Goal: Task Accomplishment & Management: Complete application form

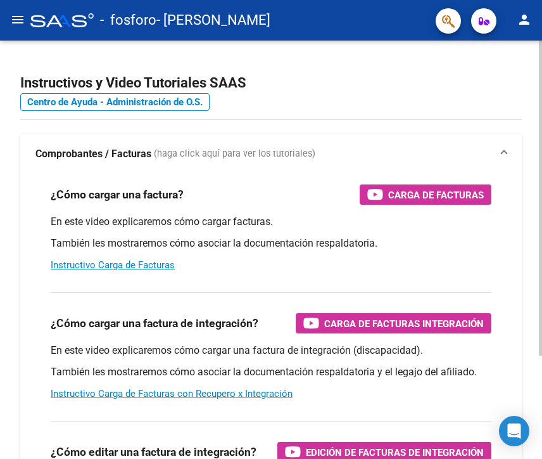
click at [8, 359] on div "Instructivos y Video Tutoriales SAAS Centro de Ayuda - Administración de O.S. C…" at bounding box center [271, 319] width 542 height 556
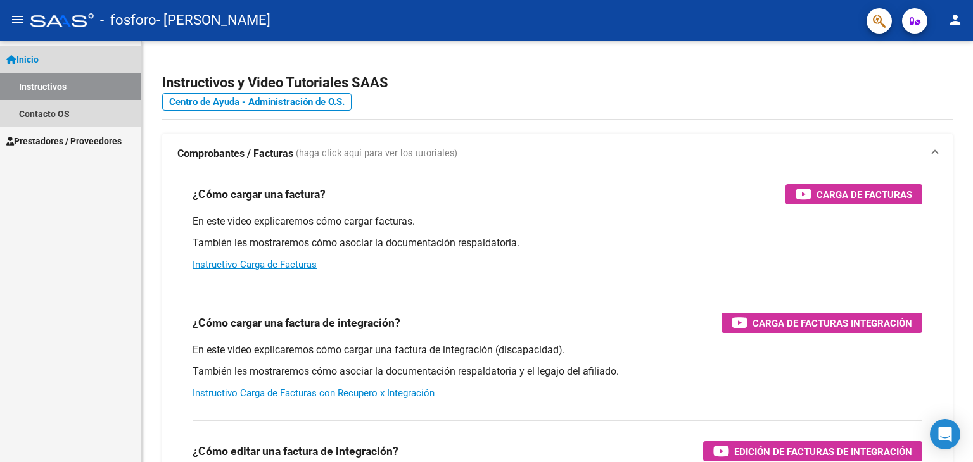
click at [73, 80] on link "Instructivos" at bounding box center [70, 86] width 141 height 27
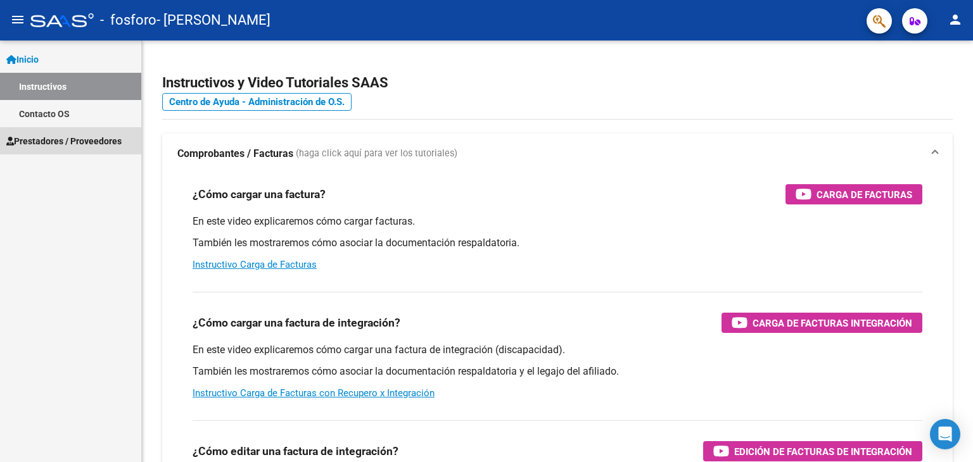
click at [63, 146] on span "Prestadores / Proveedores" at bounding box center [63, 141] width 115 height 14
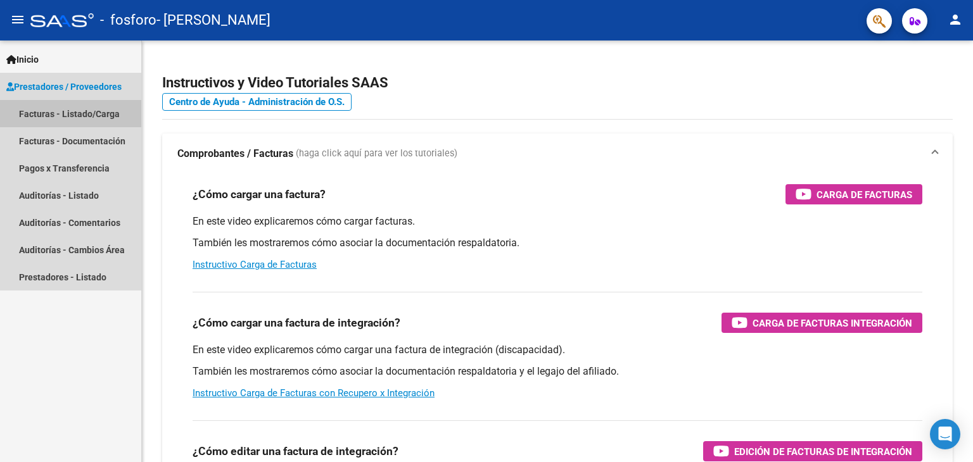
click at [89, 114] on link "Facturas - Listado/Carga" at bounding box center [70, 113] width 141 height 27
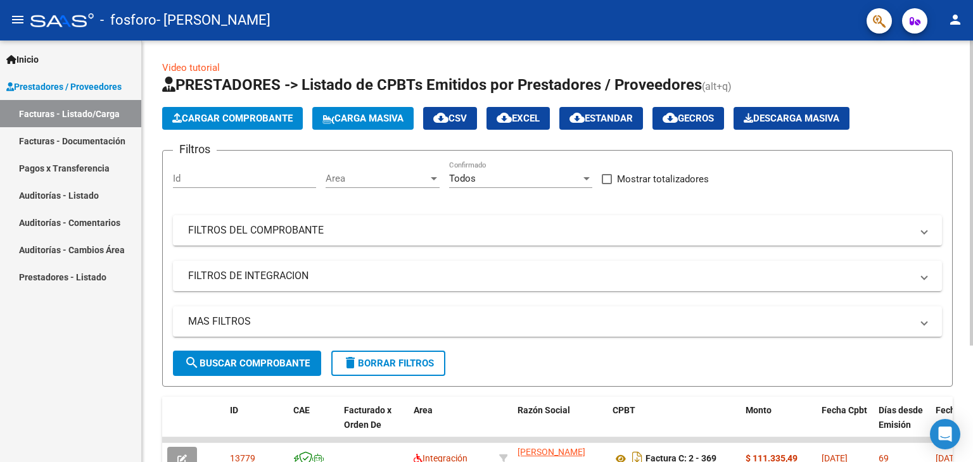
click at [202, 120] on span "Cargar Comprobante" at bounding box center [232, 118] width 120 height 11
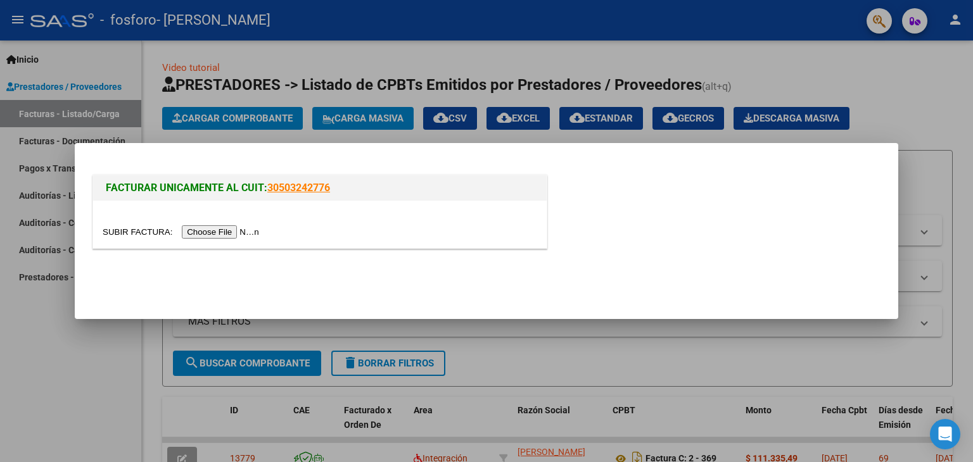
click at [229, 231] on input "file" at bounding box center [183, 232] width 160 height 13
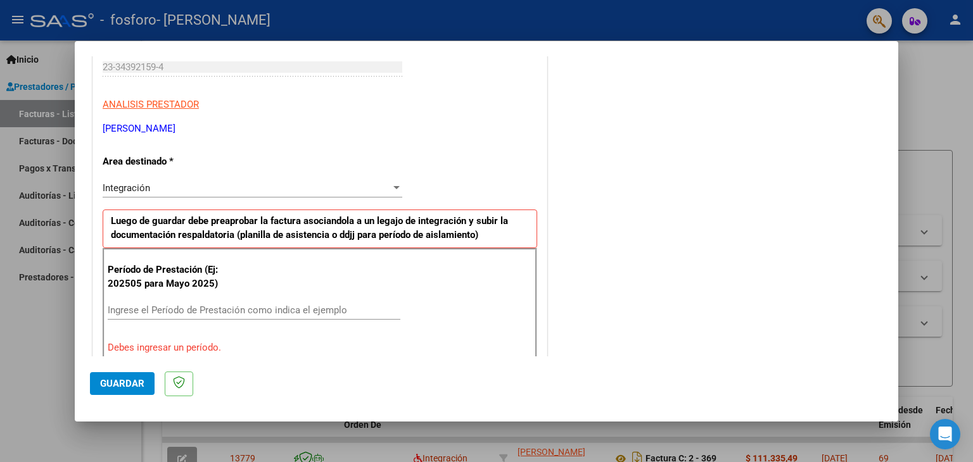
scroll to position [217, 0]
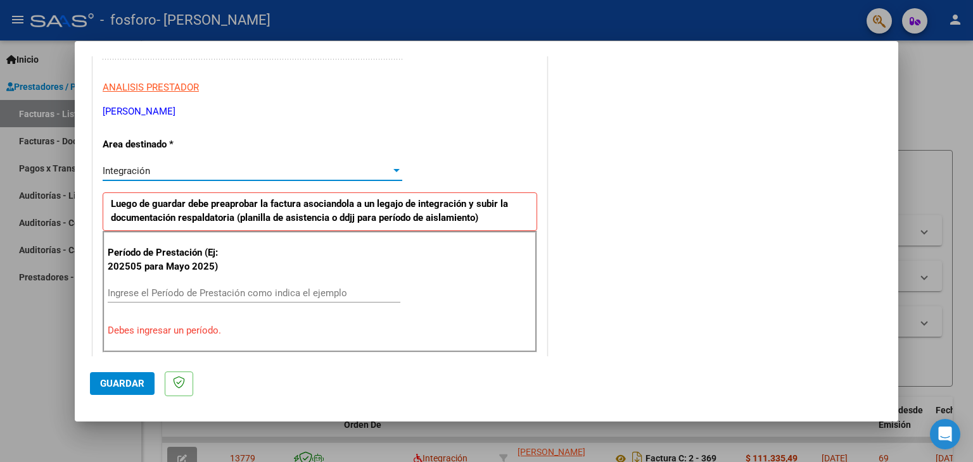
click at [359, 170] on div "Integración" at bounding box center [247, 170] width 288 height 11
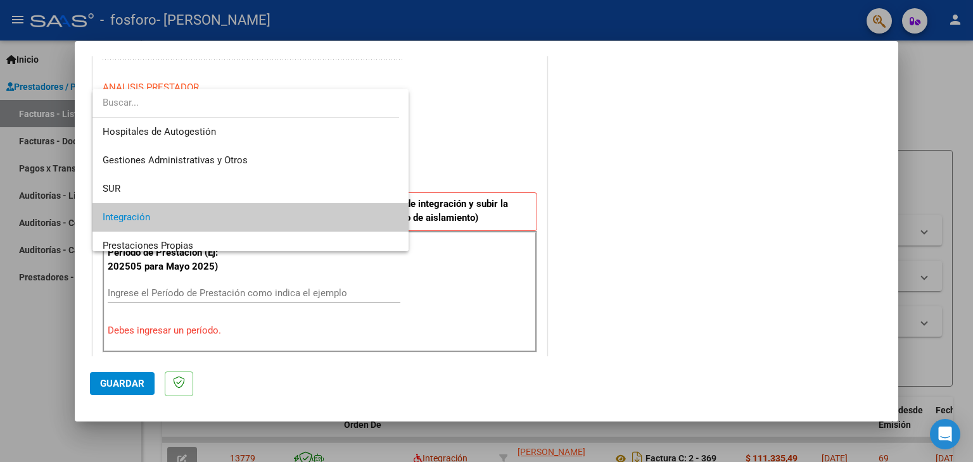
scroll to position [47, 0]
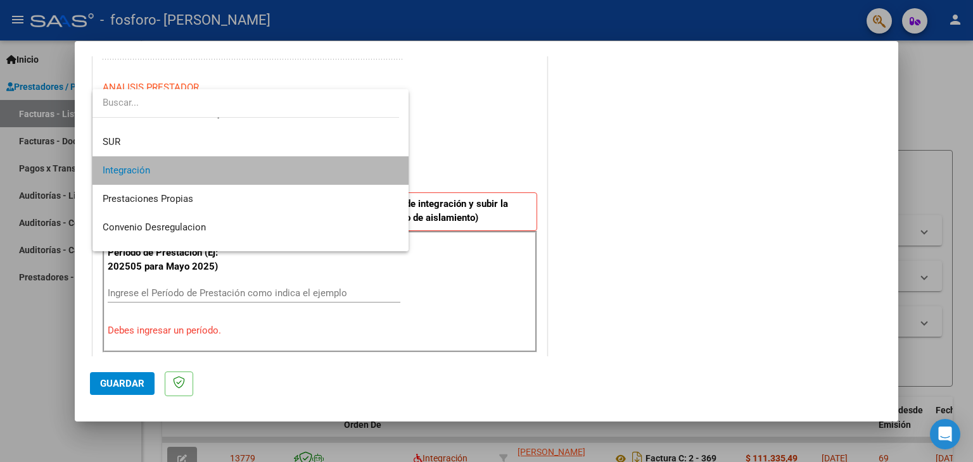
click at [359, 170] on span "Integración" at bounding box center [251, 170] width 296 height 29
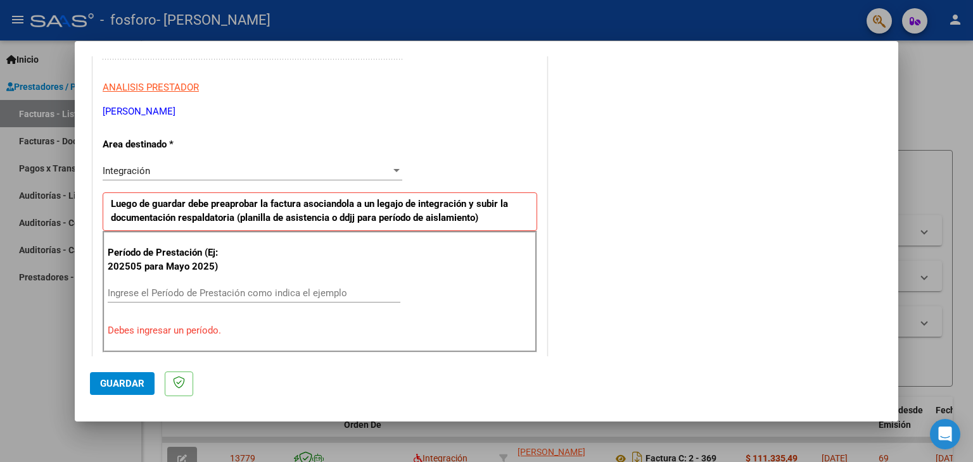
click at [286, 284] on div "Ingrese el Período de Prestación como indica el ejemplo" at bounding box center [254, 293] width 293 height 19
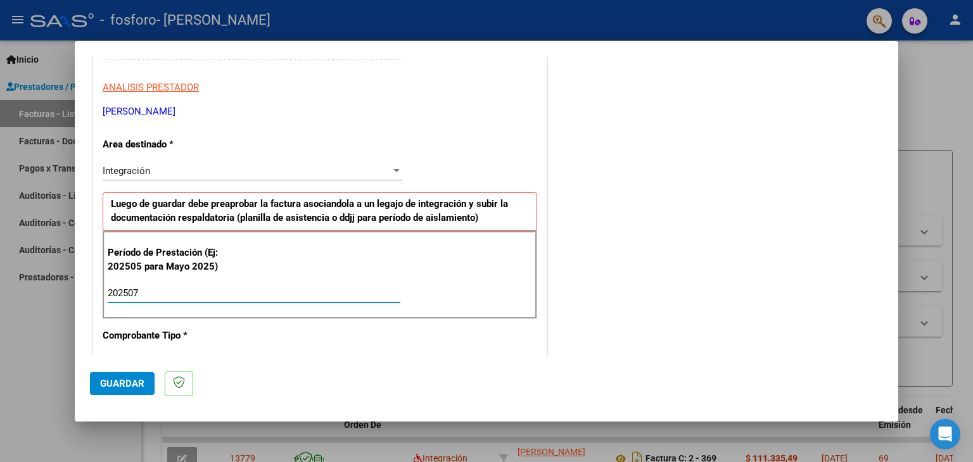
type input "202507"
click at [385, 269] on div "Período de Prestación (Ej: 202505 para [DATE]) 202507 Ingrese el Período de Pre…" at bounding box center [320, 275] width 435 height 89
click at [542, 297] on div "COMENTARIOS Comentarios del Prestador / Gerenciador:" at bounding box center [716, 403] width 333 height 1101
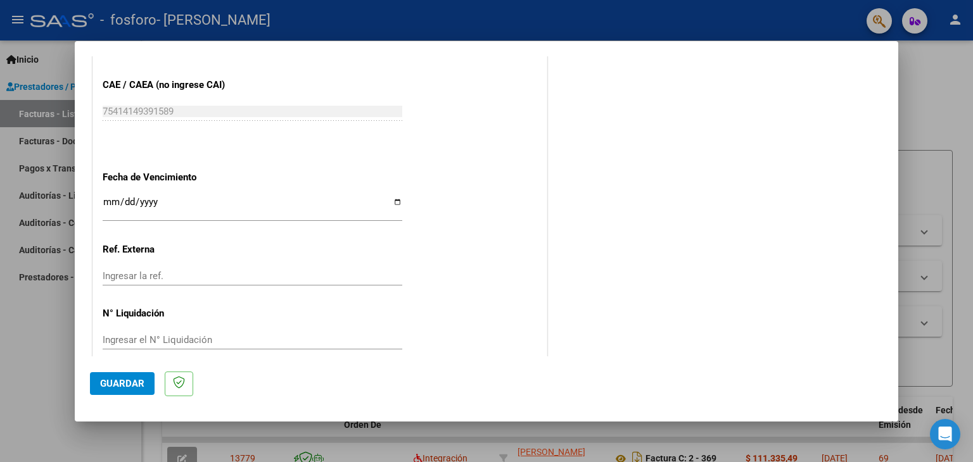
scroll to position [813, 0]
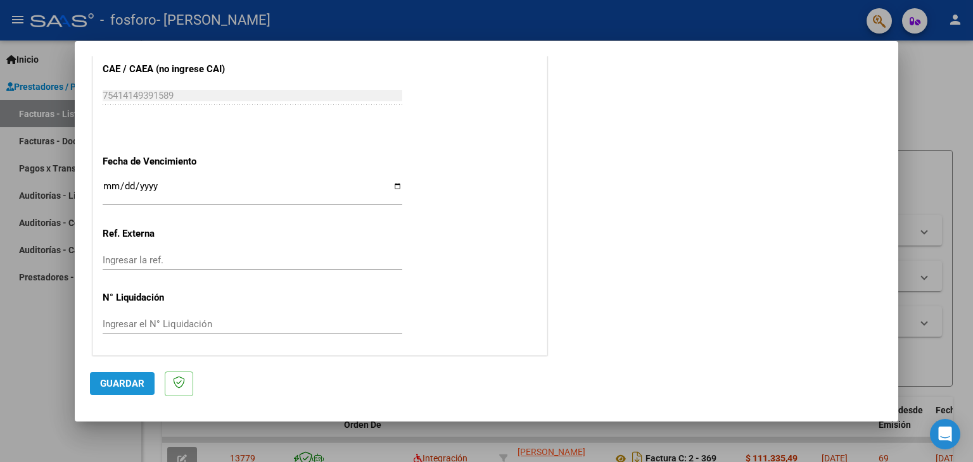
click at [112, 376] on button "Guardar" at bounding box center [122, 383] width 65 height 23
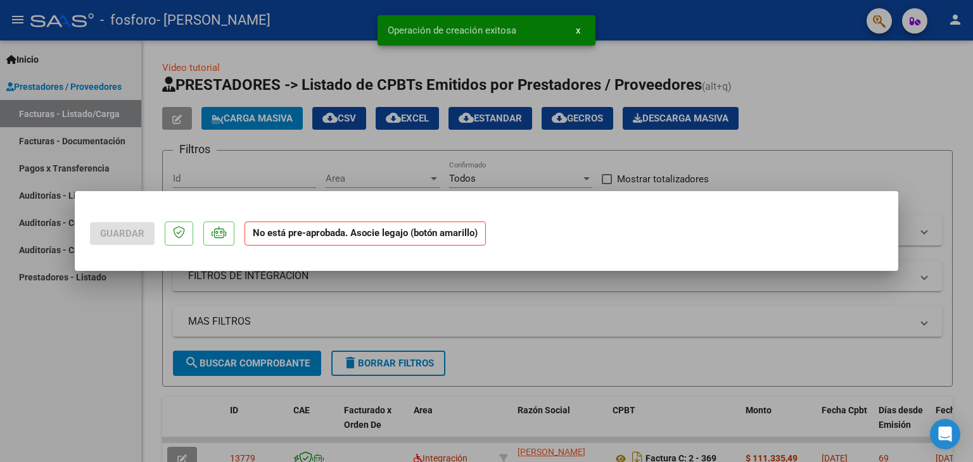
scroll to position [0, 0]
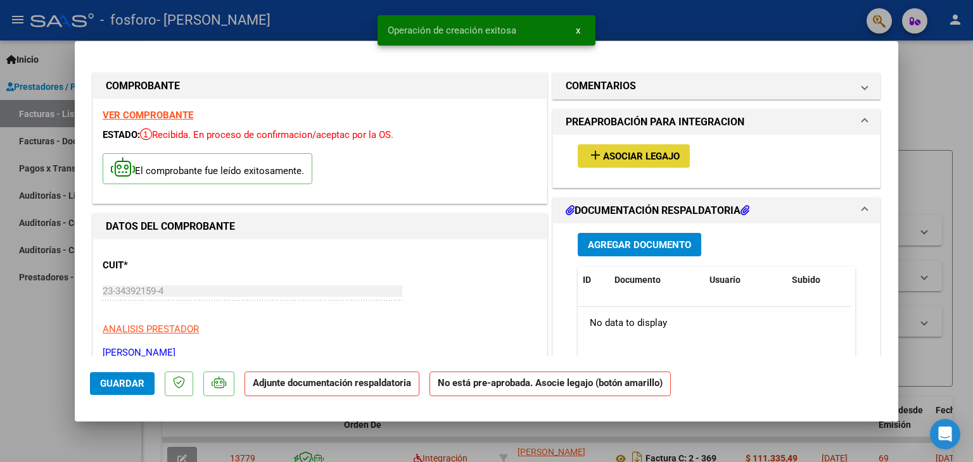
click at [542, 153] on span "Asociar Legajo" at bounding box center [641, 156] width 77 height 11
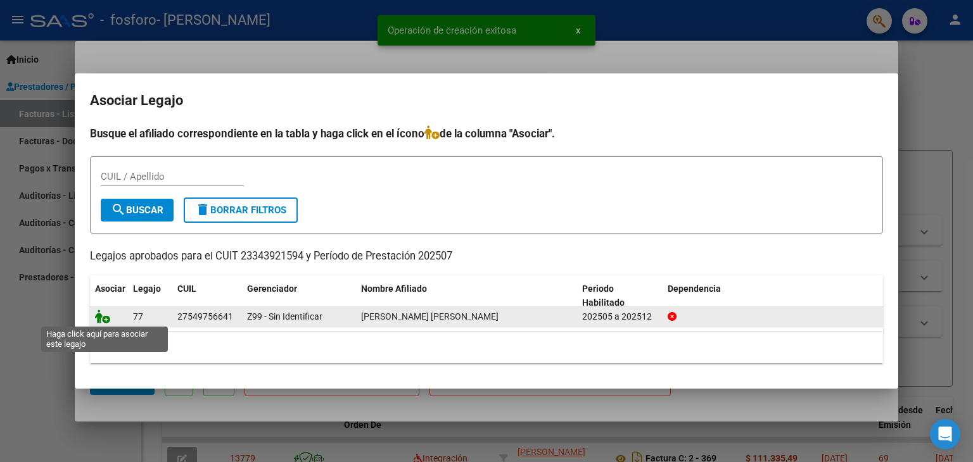
click at [106, 322] on icon at bounding box center [102, 317] width 15 height 14
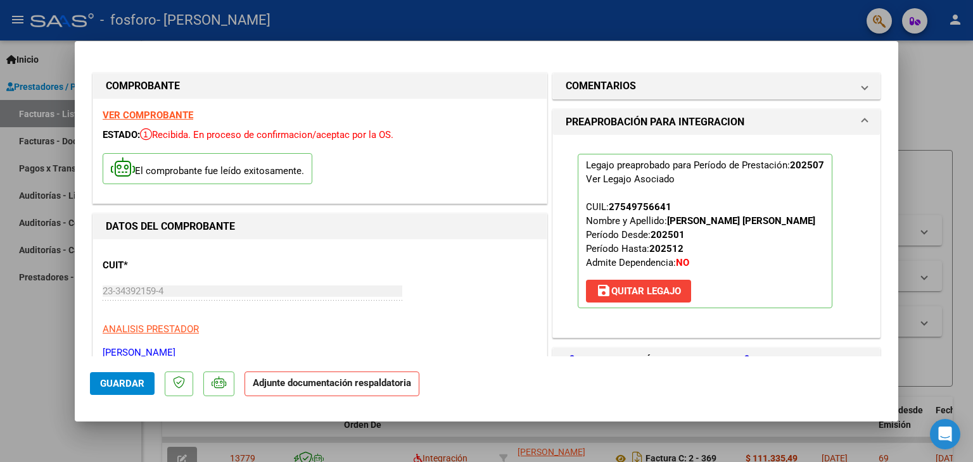
click at [542, 256] on div "Legajo preaprobado para Período de Prestación: 202507 Ver Legajo Asociado CUIL:…" at bounding box center [716, 231] width 296 height 193
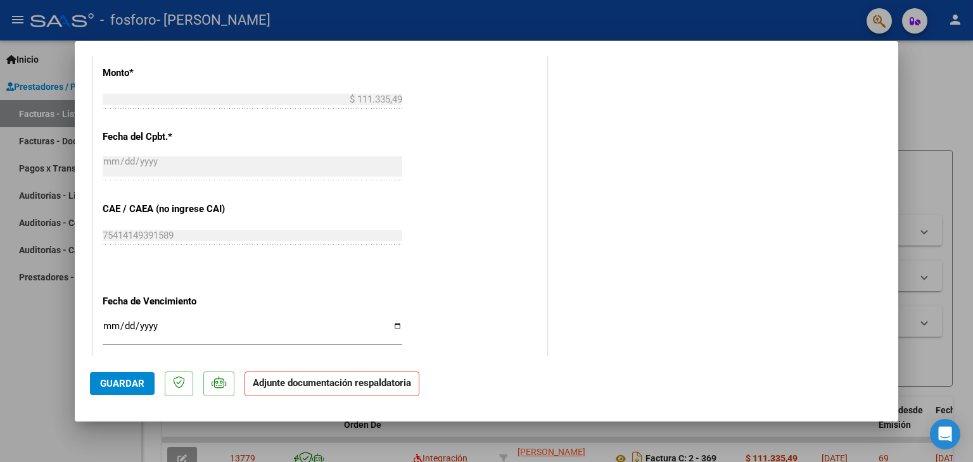
scroll to position [793, 0]
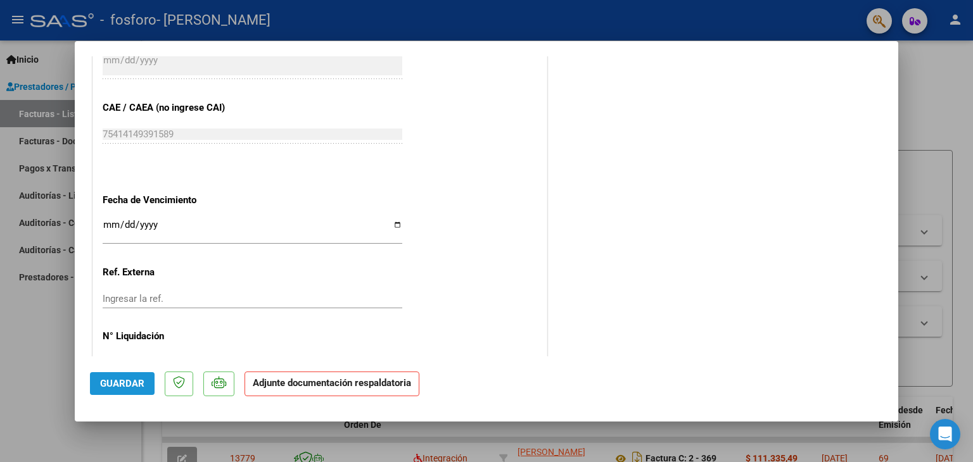
click at [132, 386] on span "Guardar" at bounding box center [122, 383] width 44 height 11
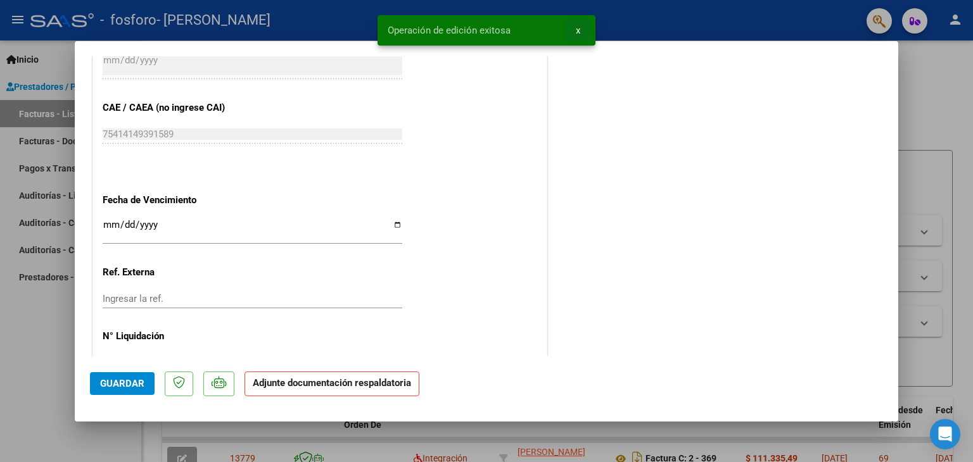
click at [542, 30] on button "x" at bounding box center [578, 30] width 25 height 23
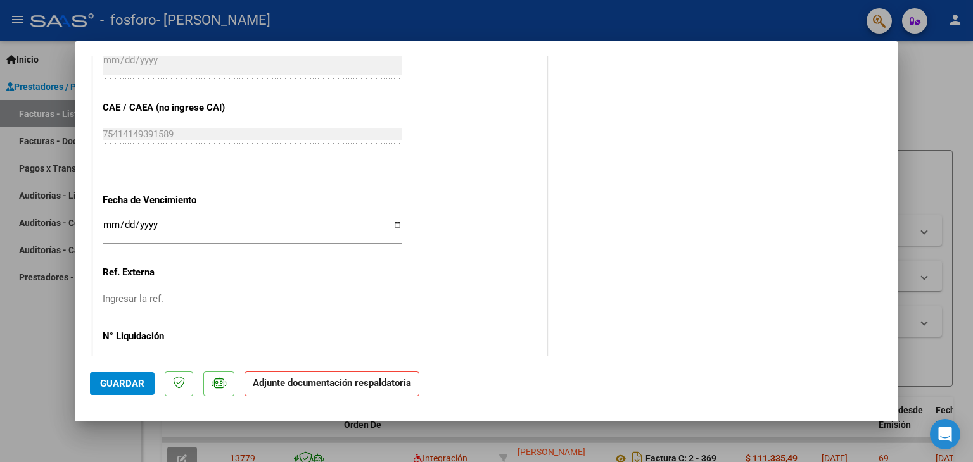
click at [542, 23] on div at bounding box center [486, 231] width 973 height 462
type input "$ 0,00"
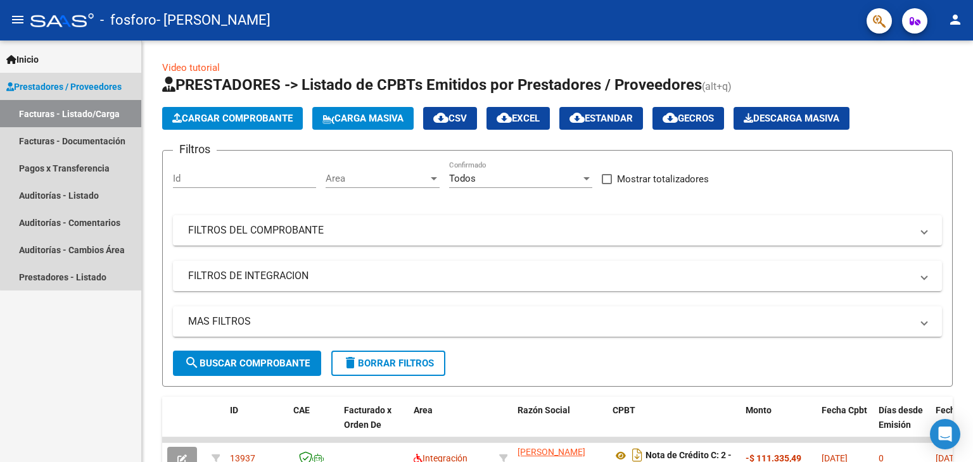
click at [71, 91] on span "Prestadores / Proveedores" at bounding box center [63, 87] width 115 height 14
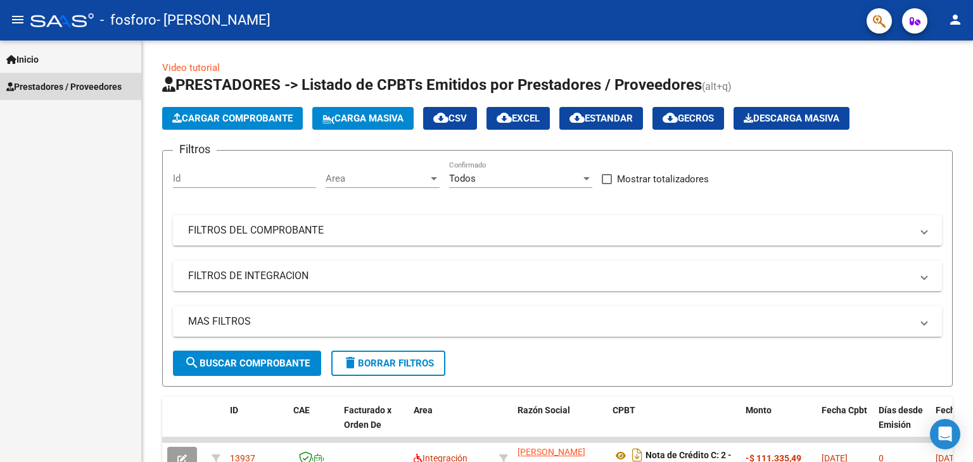
click at [102, 94] on link "Prestadores / Proveedores" at bounding box center [70, 86] width 141 height 27
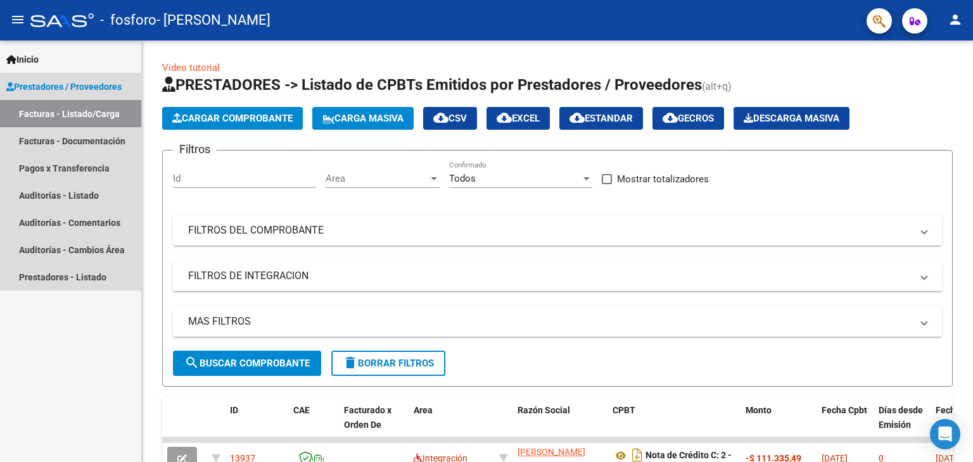
click at [99, 94] on link "Prestadores / Proveedores" at bounding box center [70, 86] width 141 height 27
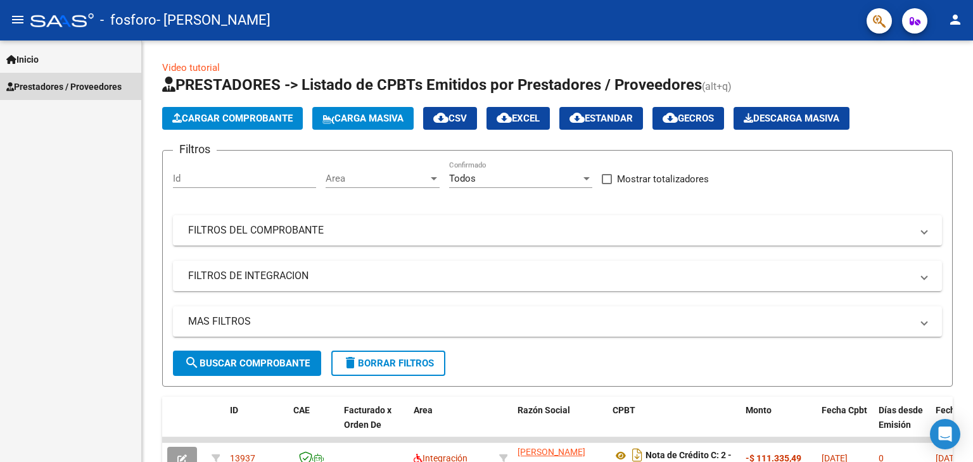
click at [96, 92] on span "Prestadores / Proveedores" at bounding box center [63, 87] width 115 height 14
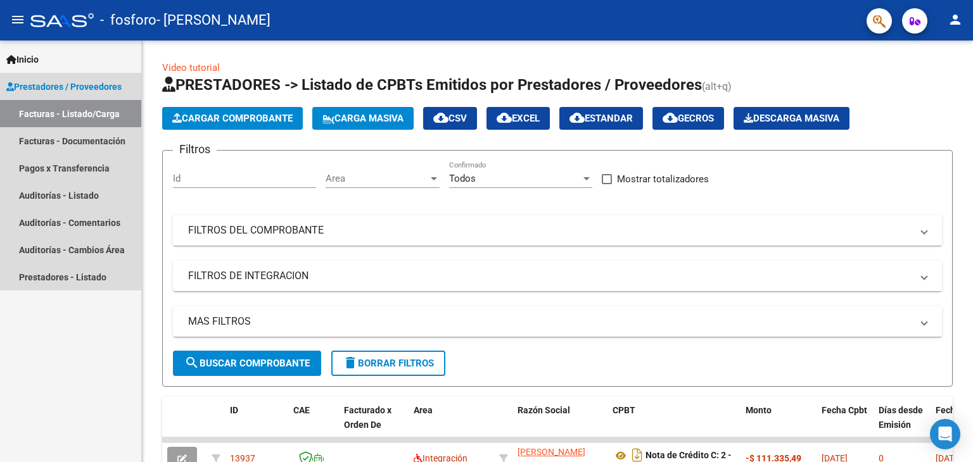
click at [96, 113] on link "Facturas - Listado/Carga" at bounding box center [70, 113] width 141 height 27
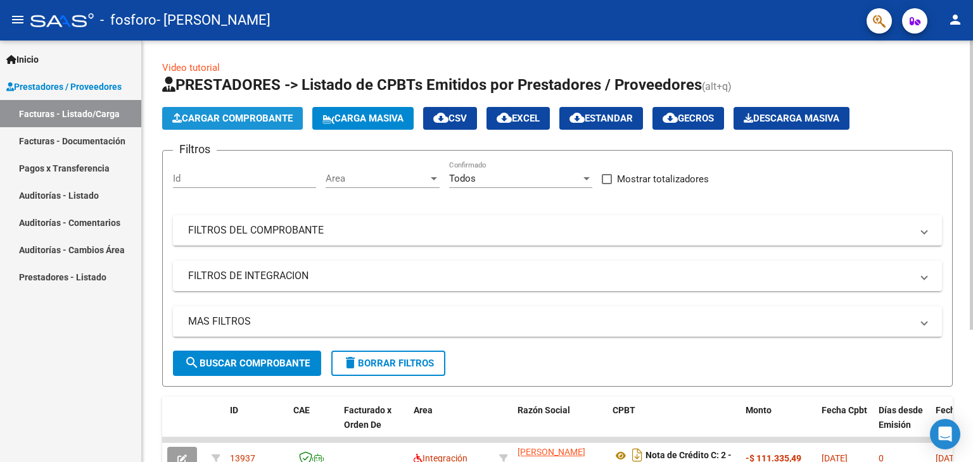
click at [266, 117] on span "Cargar Comprobante" at bounding box center [232, 118] width 120 height 11
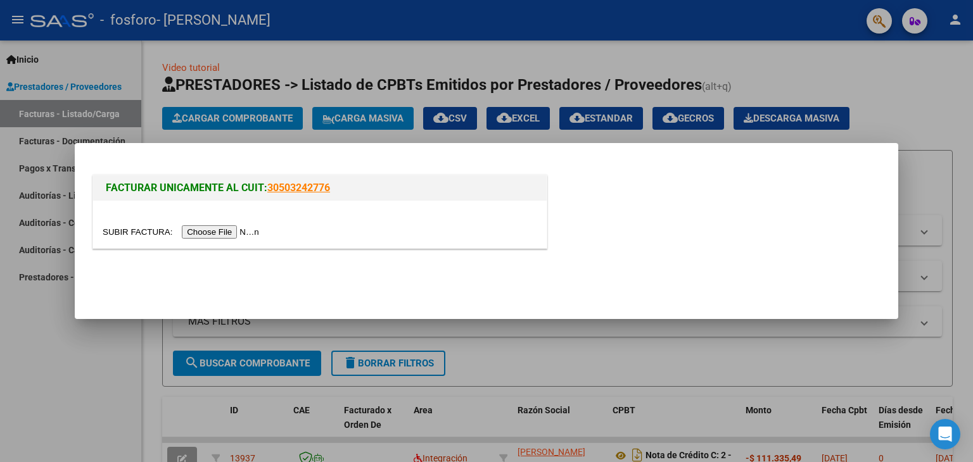
click at [231, 231] on input "file" at bounding box center [183, 232] width 160 height 13
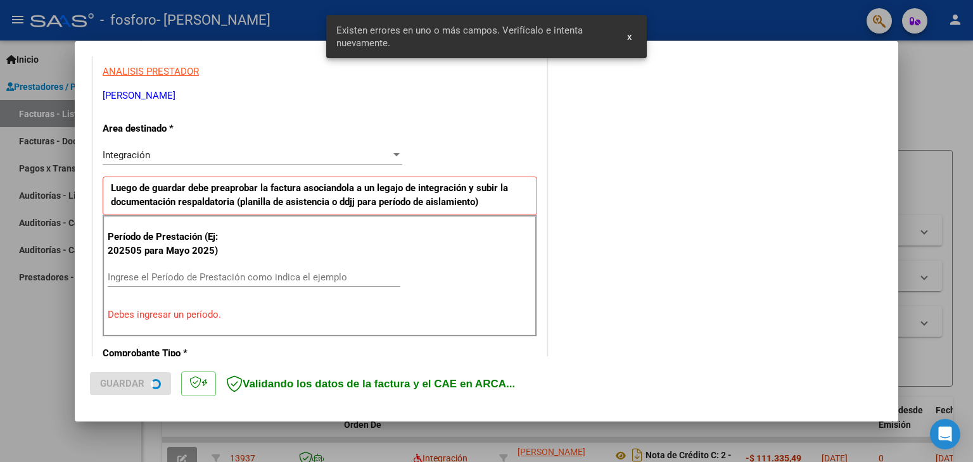
scroll to position [266, 0]
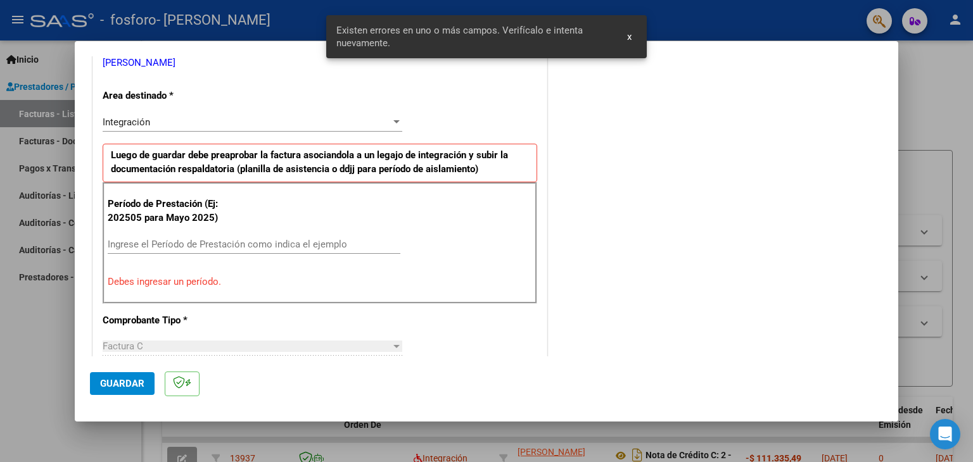
click at [185, 233] on div "Período de Prestación (Ej: 202505 para [DATE]) Ingrese el Período de Prestación…" at bounding box center [320, 243] width 435 height 122
click at [155, 244] on input "Ingrese el Período de Prestación como indica el ejemplo" at bounding box center [254, 244] width 293 height 11
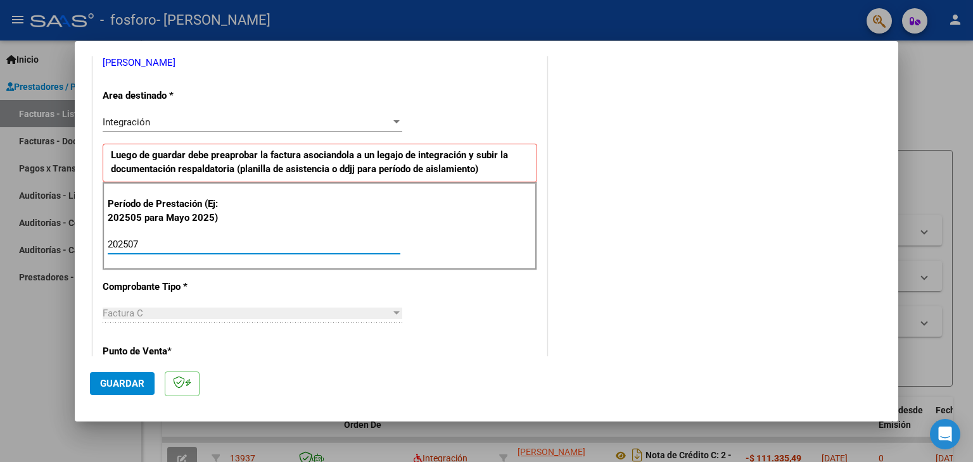
type input "202507"
click at [502, 313] on div "CUIT * 23-34392159-4 Ingresar CUIT ANALISIS PRESTADOR [PERSON_NAME] [PERSON_NAM…" at bounding box center [320, 425] width 454 height 953
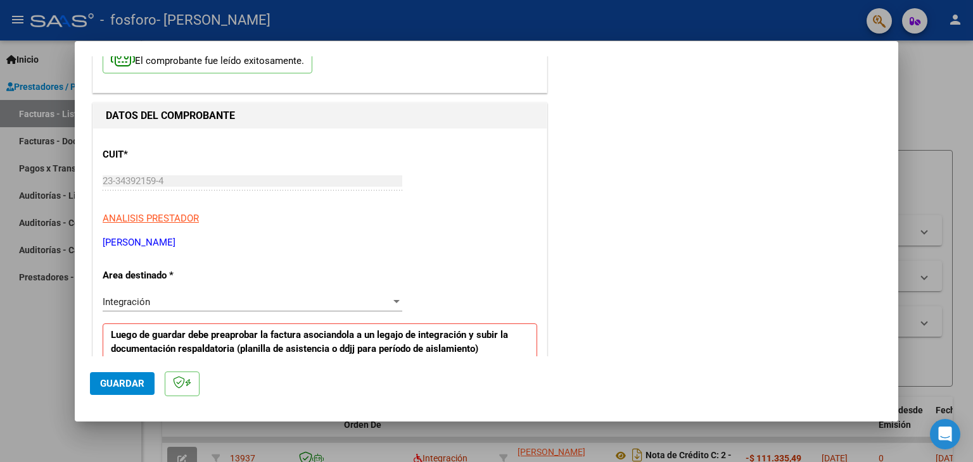
scroll to position [56, 0]
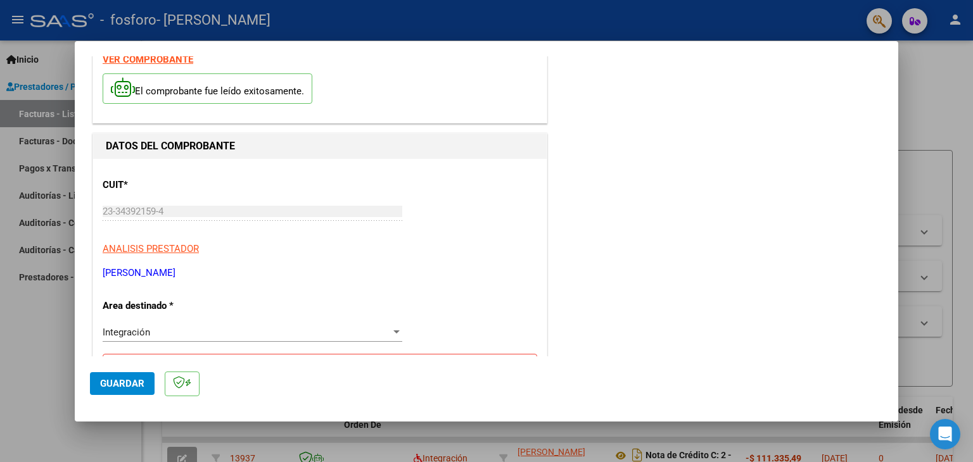
click at [542, 15] on div at bounding box center [486, 231] width 973 height 462
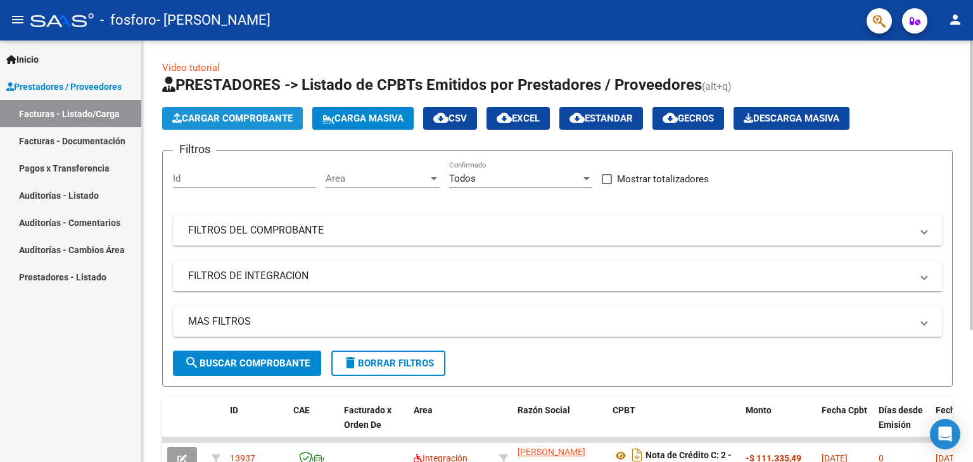
click at [229, 110] on button "Cargar Comprobante" at bounding box center [232, 118] width 141 height 23
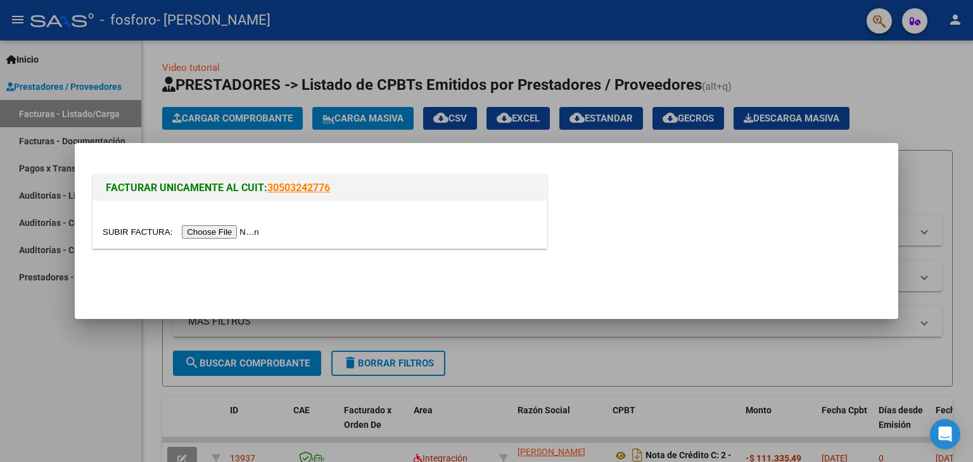
click at [215, 232] on input "file" at bounding box center [183, 232] width 160 height 13
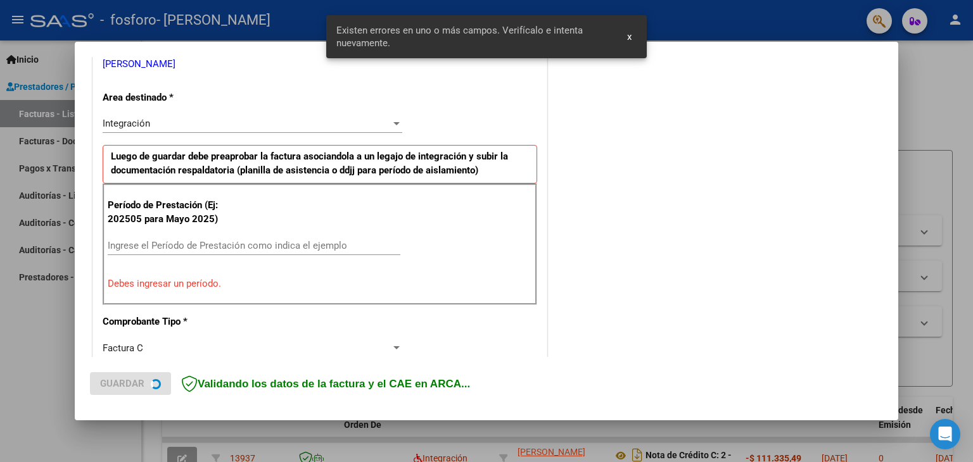
scroll to position [266, 0]
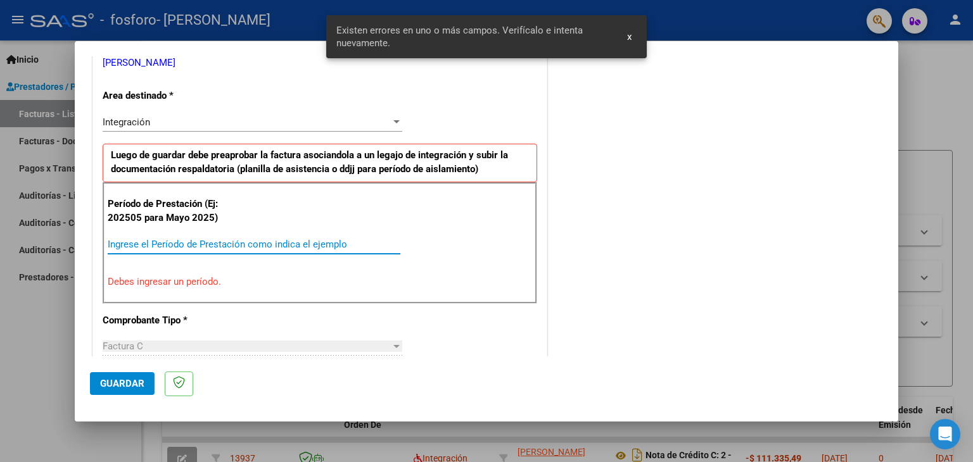
click at [163, 241] on input "Ingrese el Período de Prestación como indica el ejemplo" at bounding box center [254, 244] width 293 height 11
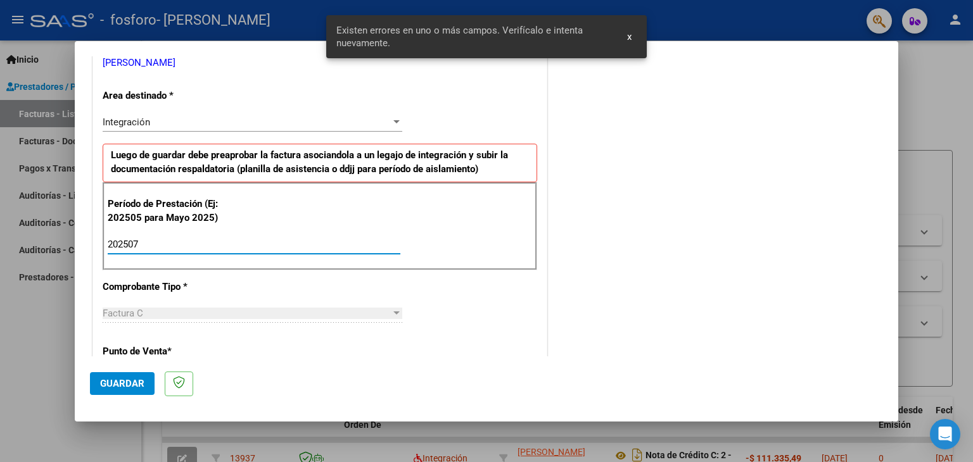
click at [279, 239] on input "202507" at bounding box center [254, 244] width 293 height 11
type input "202506"
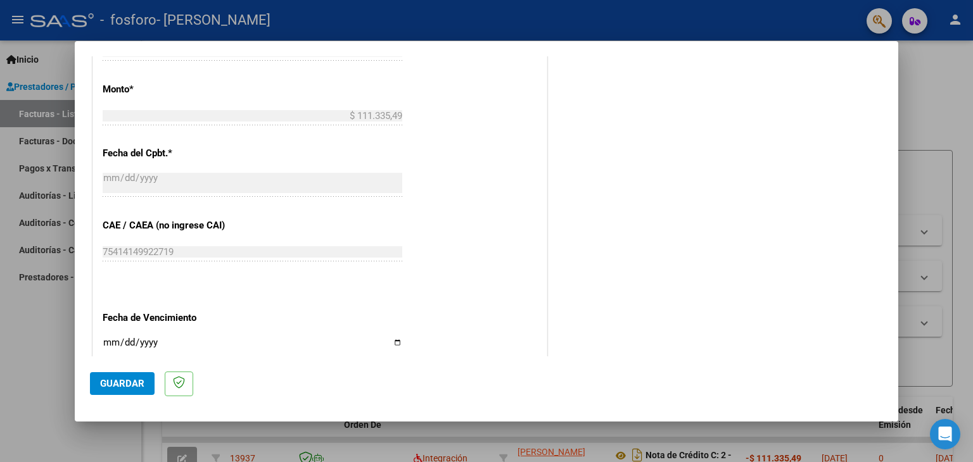
scroll to position [768, 0]
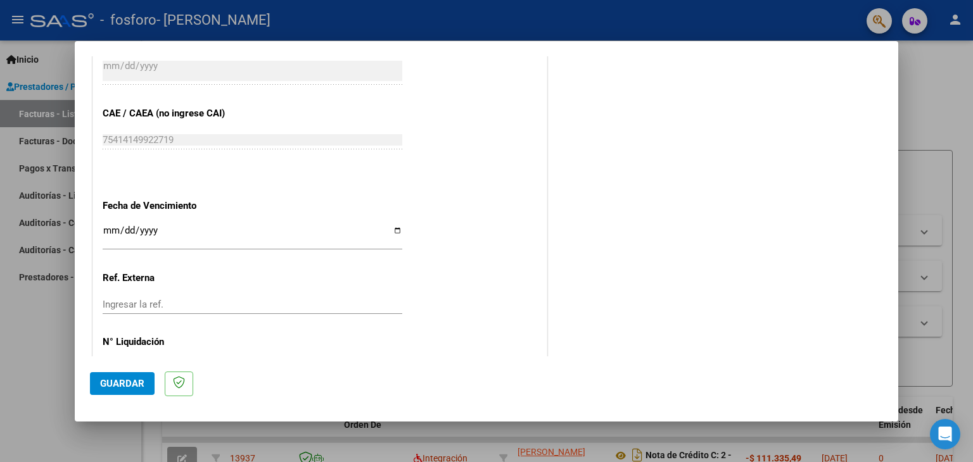
click at [118, 396] on mat-dialog-actions "Guardar" at bounding box center [486, 382] width 793 height 50
click at [114, 380] on span "Guardar" at bounding box center [122, 383] width 44 height 11
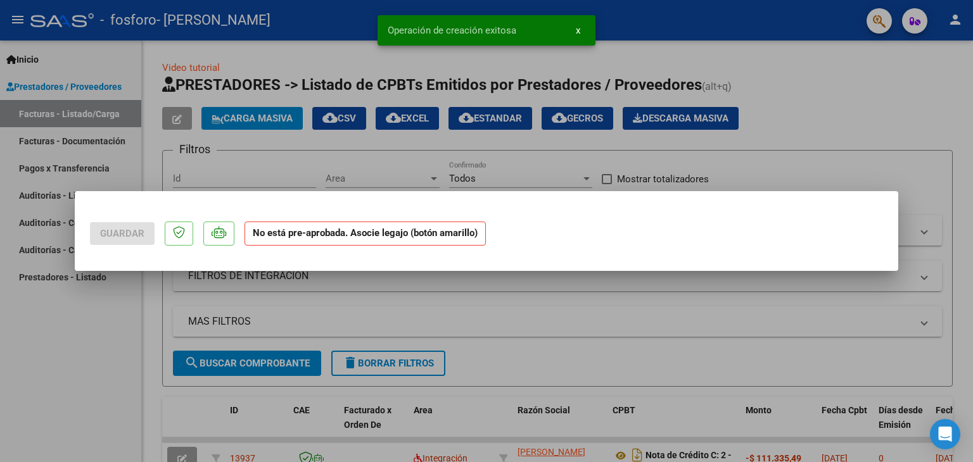
scroll to position [0, 0]
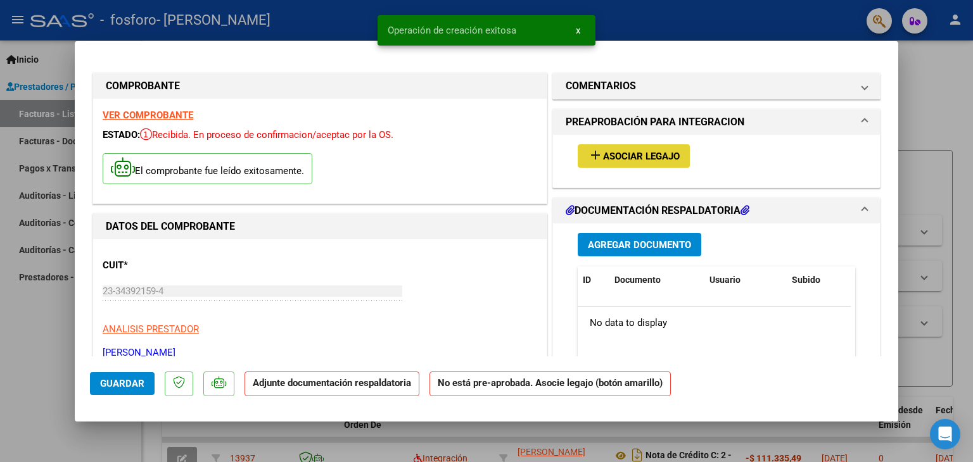
click at [542, 149] on mat-icon "add" at bounding box center [595, 155] width 15 height 15
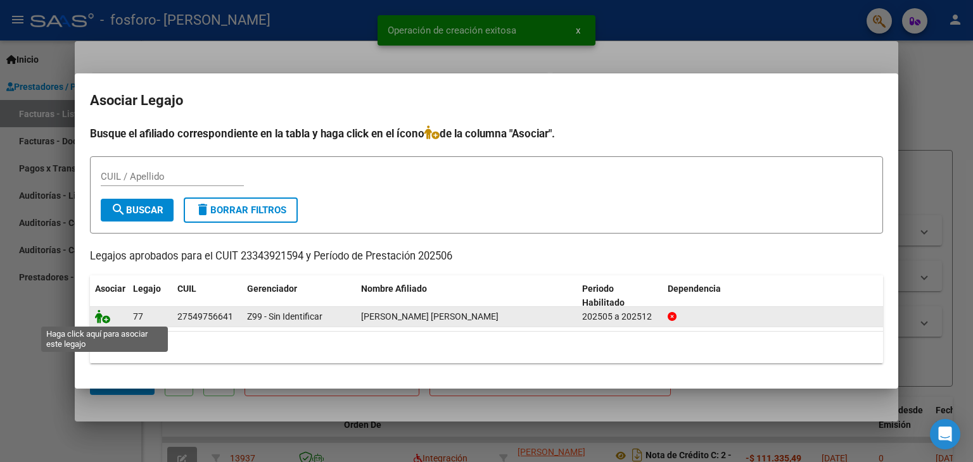
click at [101, 320] on icon at bounding box center [102, 317] width 15 height 14
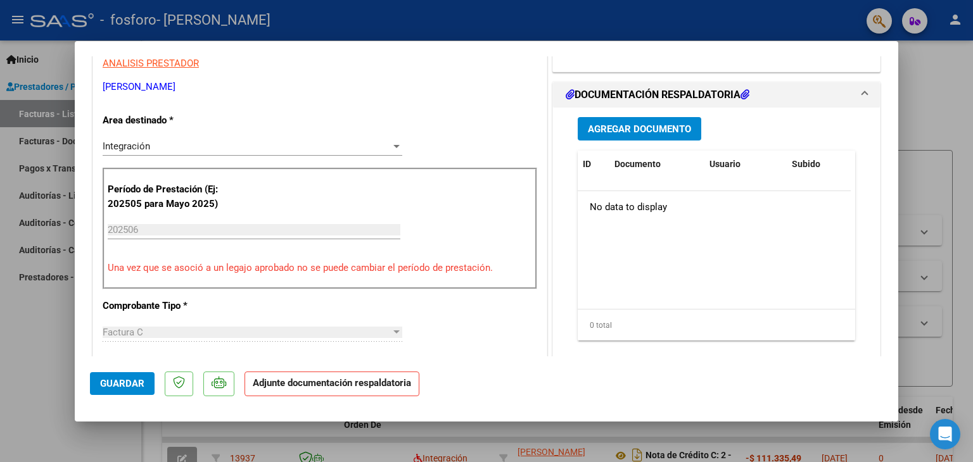
scroll to position [238, 0]
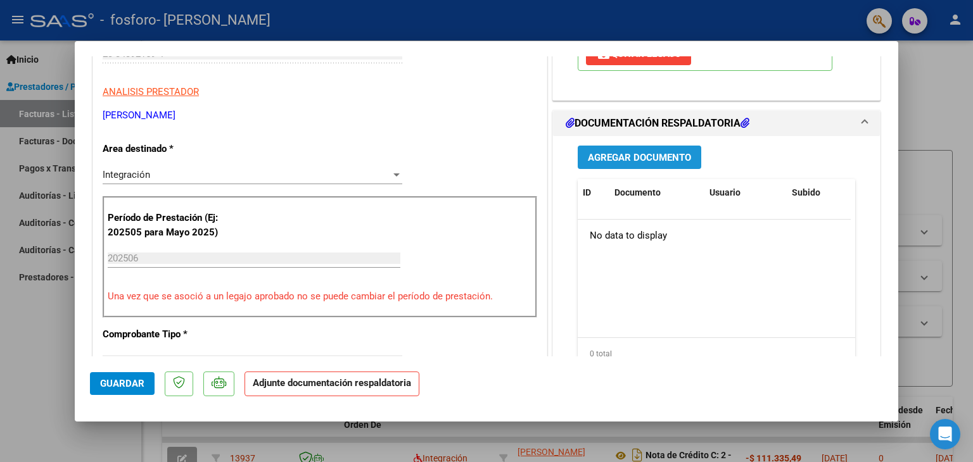
click at [542, 155] on span "Agregar Documento" at bounding box center [639, 157] width 103 height 11
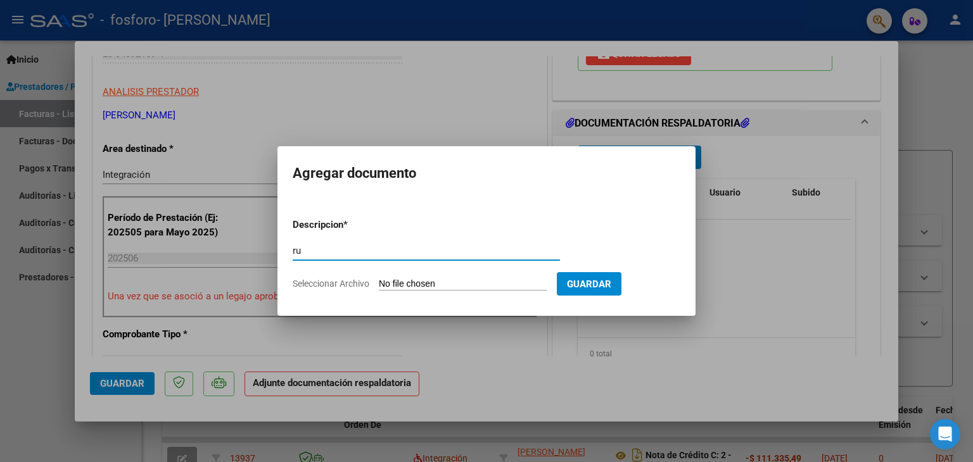
type input "r"
type input "Asitencia [DATE]"
click at [451, 277] on form "Descripcion * Asitencia [DATE] Escriba aquí una descripcion Seleccionar Archivo…" at bounding box center [487, 254] width 388 height 92
click at [465, 281] on input "Seleccionar Archivo" at bounding box center [463, 285] width 168 height 12
type input "C:\fakepath\[PERSON_NAME].[PERSON_NAME].pdf"
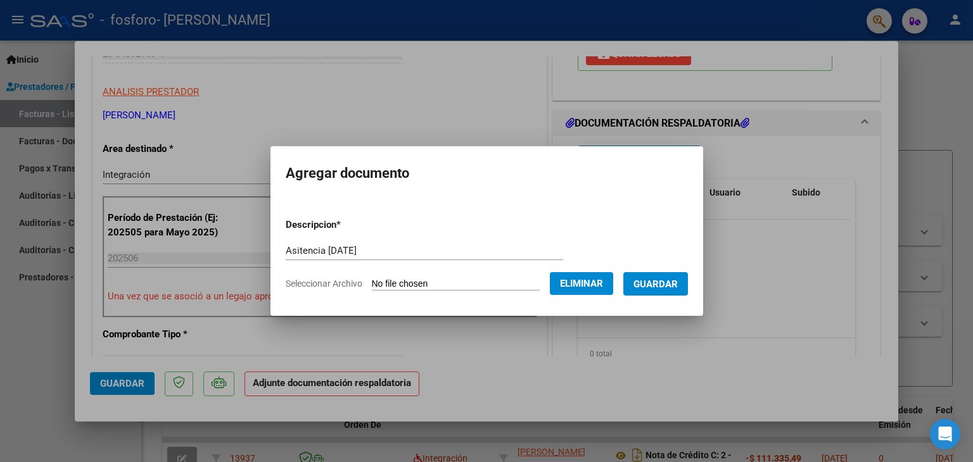
click at [542, 283] on span "Guardar" at bounding box center [655, 284] width 44 height 11
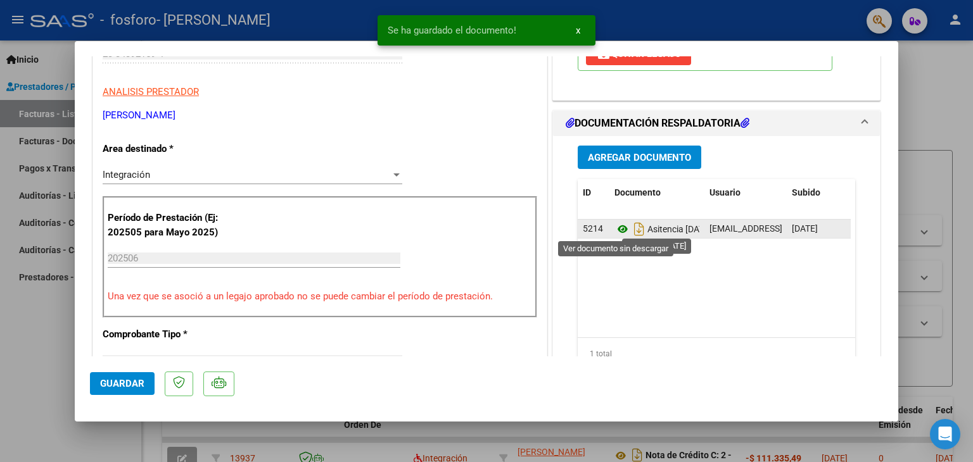
click at [542, 229] on icon at bounding box center [622, 229] width 16 height 15
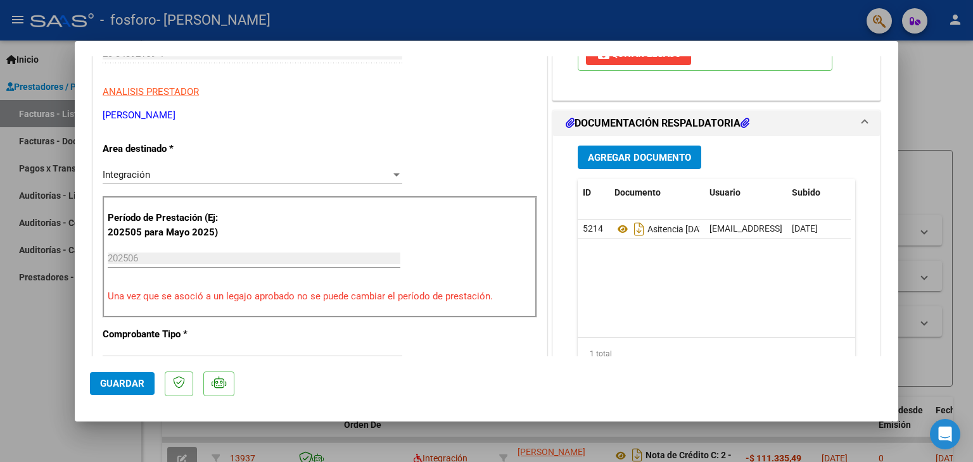
click at [127, 379] on span "Guardar" at bounding box center [122, 383] width 44 height 11
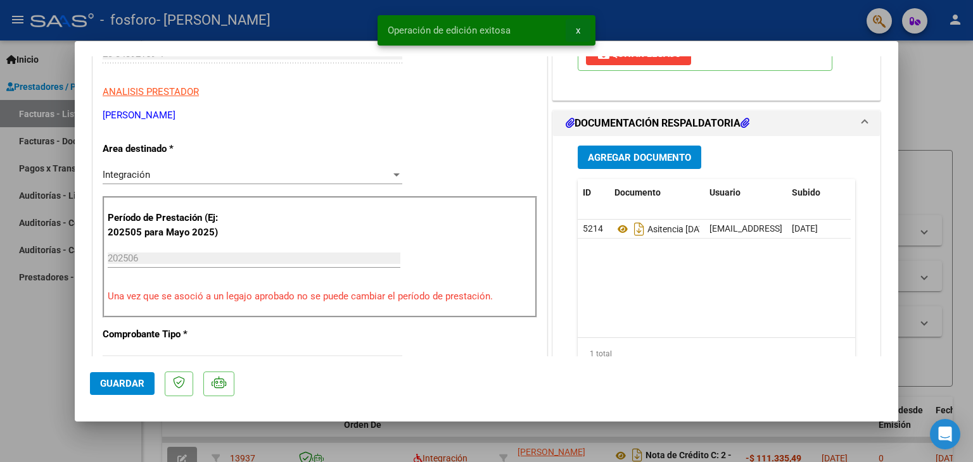
click at [542, 31] on button "x" at bounding box center [578, 30] width 25 height 23
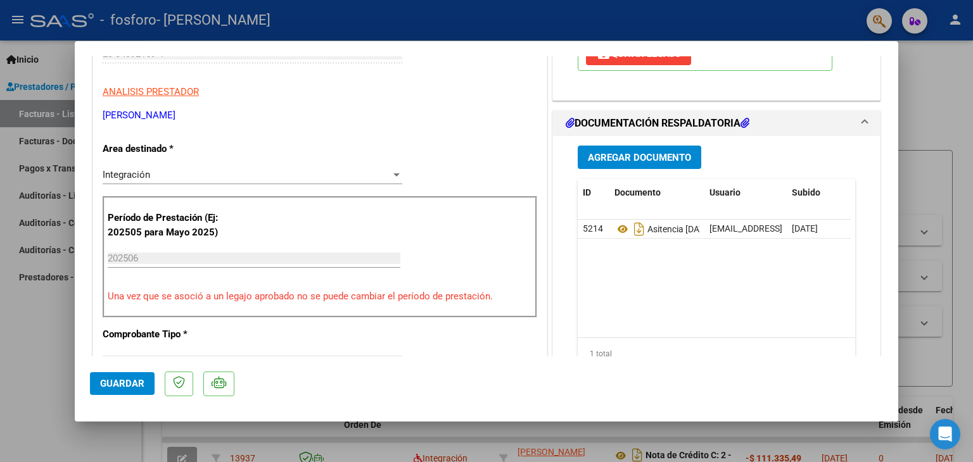
click at [542, 127] on div at bounding box center [486, 231] width 973 height 462
type input "$ 0,00"
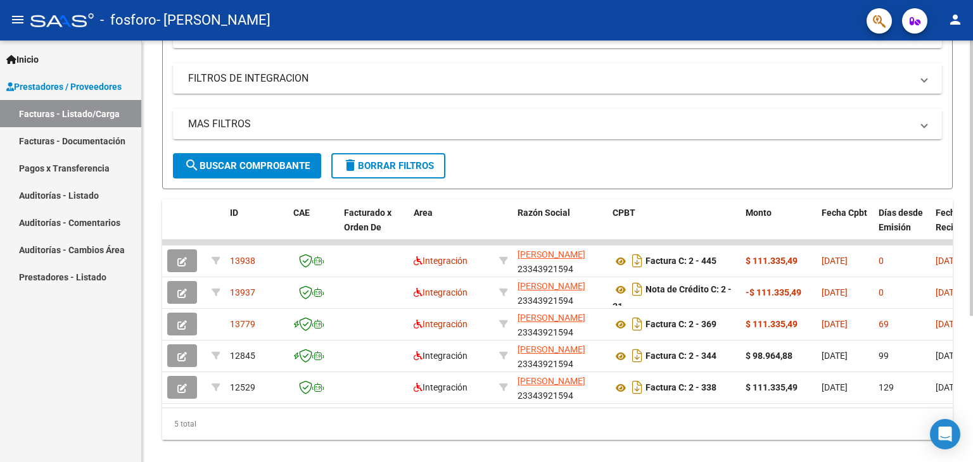
scroll to position [198, 0]
click at [542, 272] on div "Video tutorial PRESTADORES -> Listado de CPBTs Emitidos por Prestadores / Prove…" at bounding box center [559, 161] width 834 height 638
